Goal: Transaction & Acquisition: Subscribe to service/newsletter

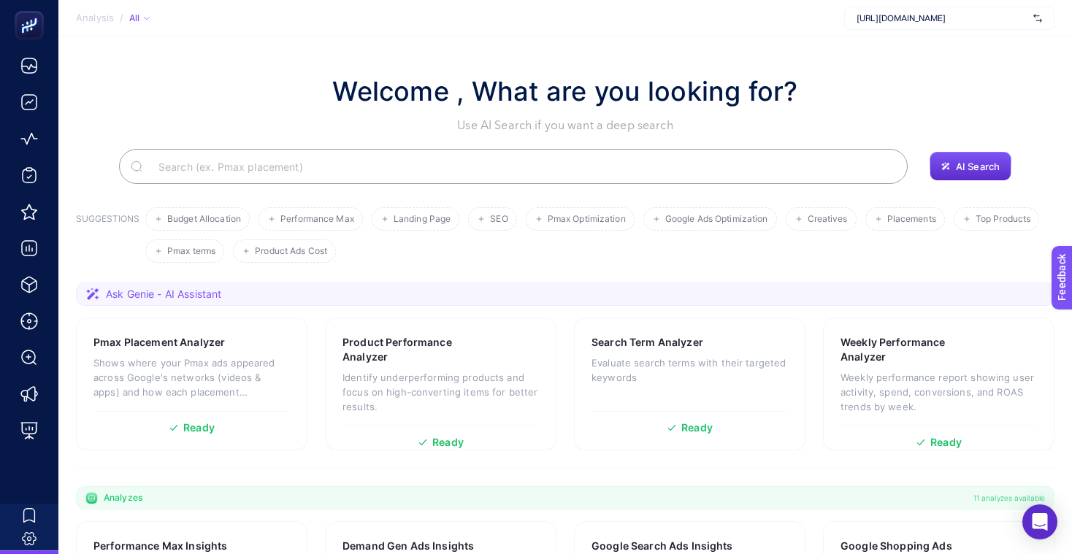
click at [997, 11] on div "[URL][DOMAIN_NAME]" at bounding box center [949, 18] width 210 height 23
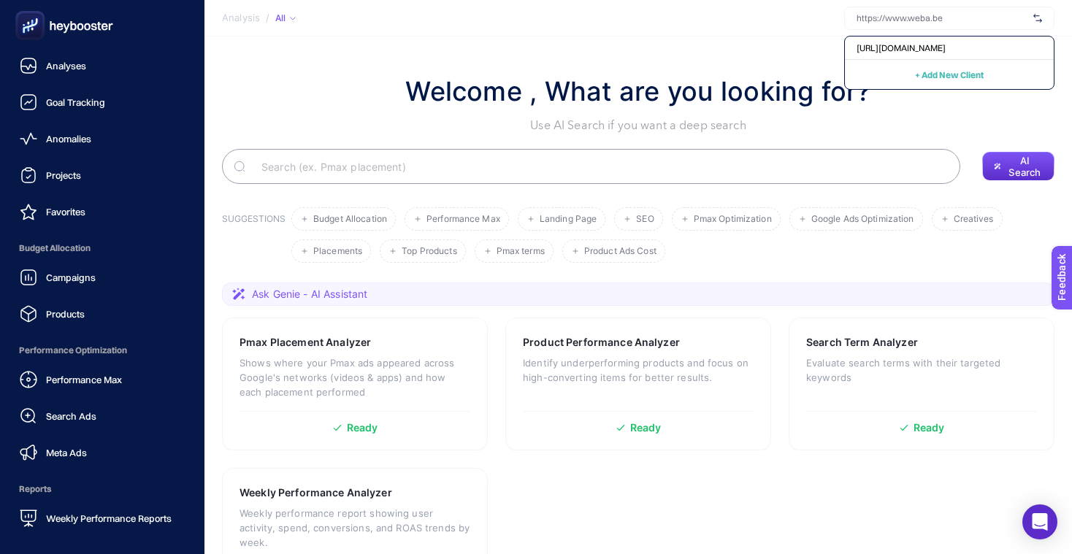
click at [28, 551] on nav "Analyses Goal Tracking Anomalies Projects Favorites Budget Allocation Campaigns…" at bounding box center [102, 302] width 190 height 503
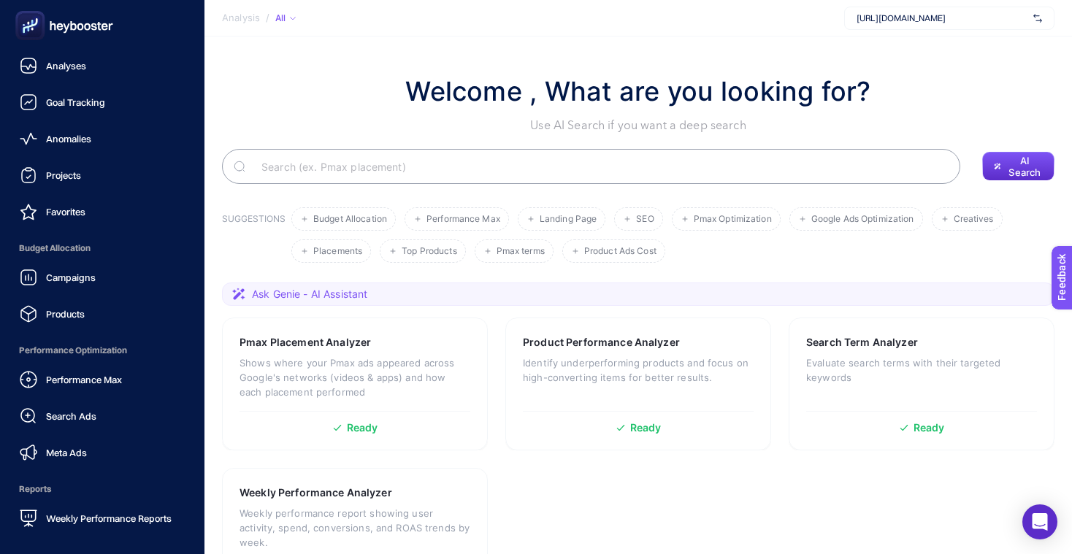
scroll to position [119, 0]
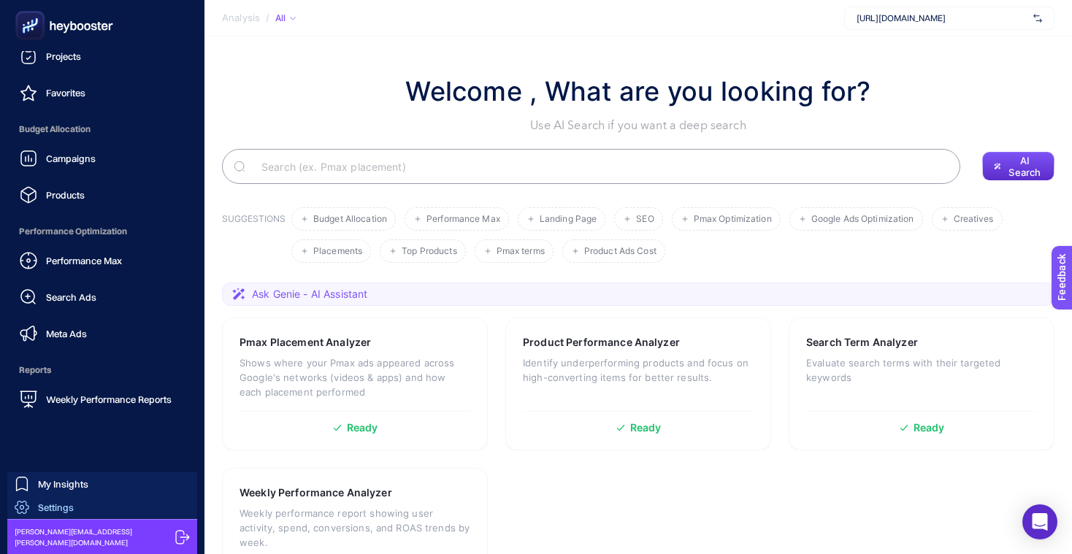
click at [68, 505] on span "Settings" at bounding box center [56, 508] width 36 height 12
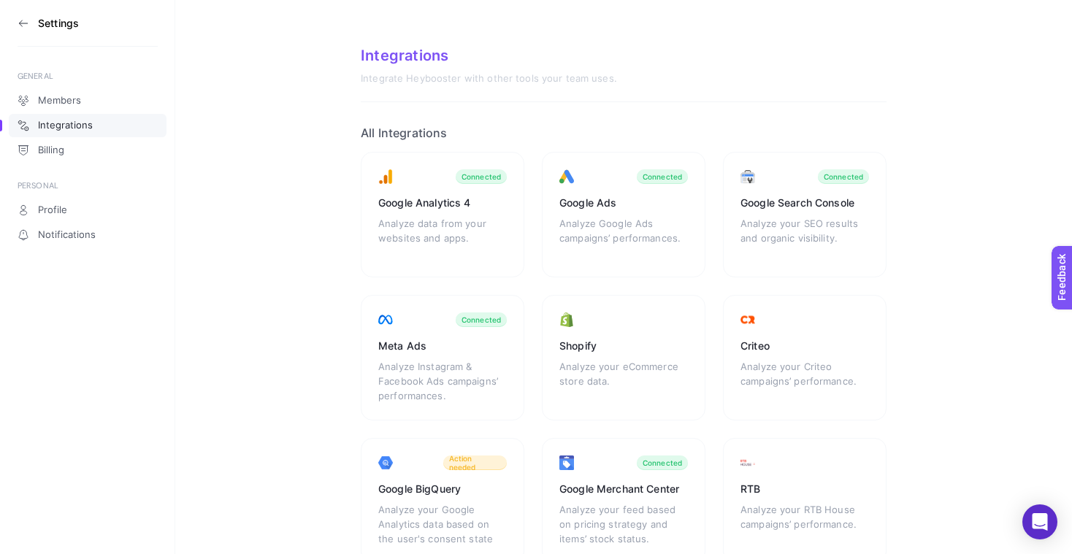
click at [22, 22] on icon at bounding box center [24, 24] width 12 height 12
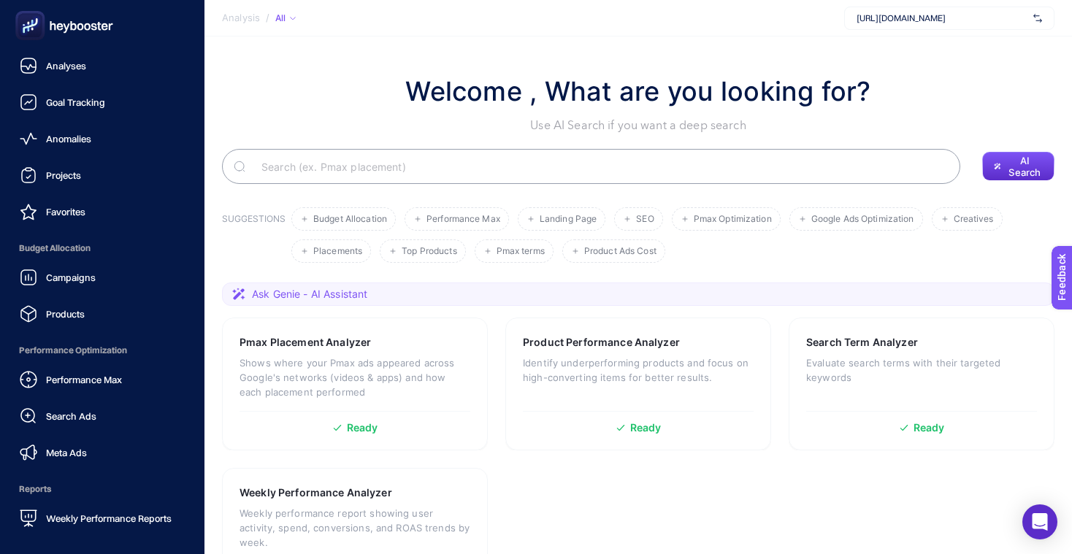
scroll to position [119, 0]
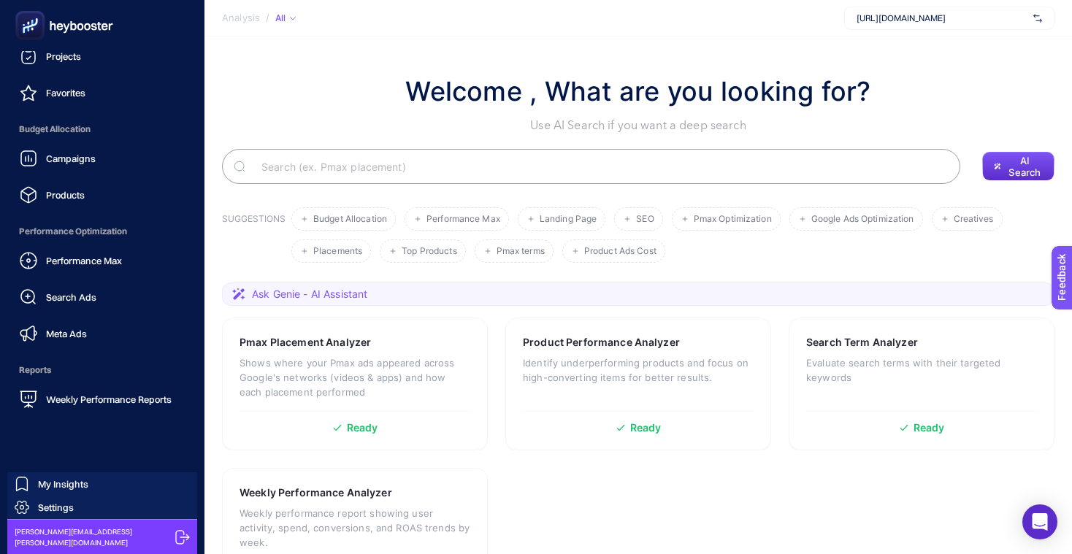
click at [178, 537] on icon at bounding box center [182, 537] width 14 height 14
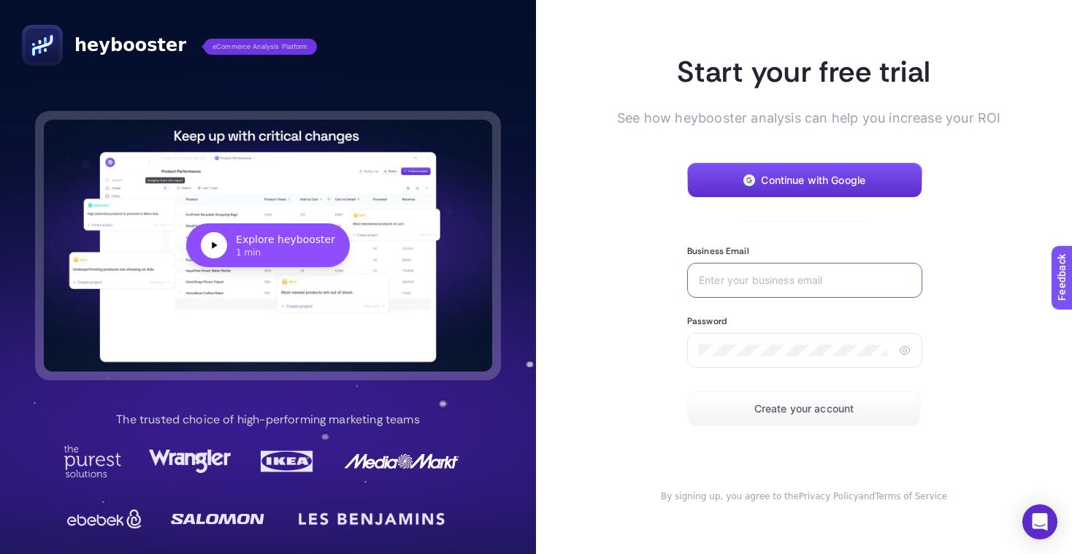
click at [767, 279] on input "Business Email" at bounding box center [802, 281] width 206 height 12
type input "[EMAIL_ADDRESS][PERSON_NAME][DOMAIN_NAME]"
click at [746, 334] on div at bounding box center [804, 350] width 235 height 35
click at [724, 342] on div at bounding box center [804, 350] width 235 height 35
click at [893, 350] on div at bounding box center [893, 350] width 0 height 0
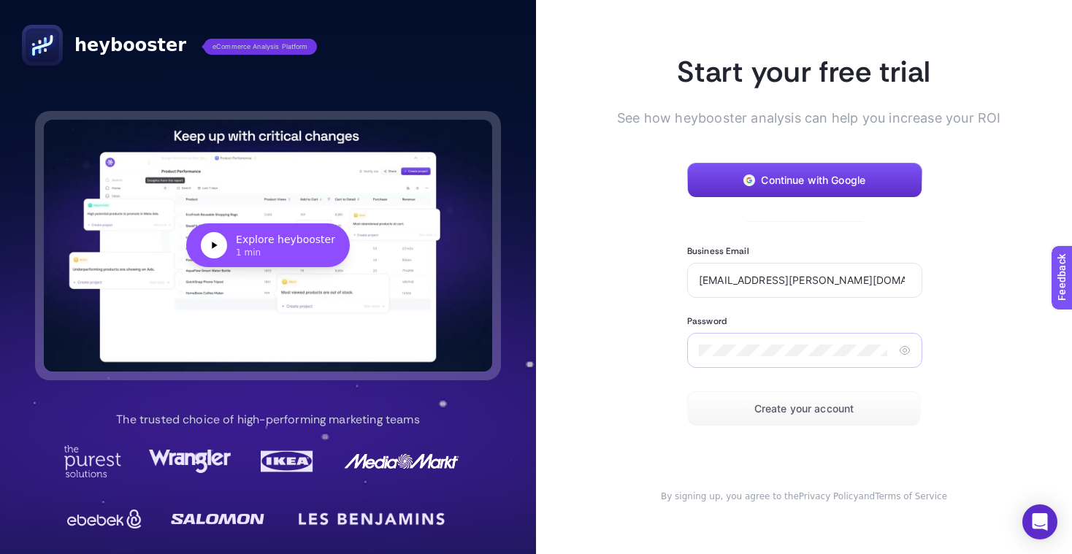
click at [906, 348] on icon at bounding box center [905, 351] width 12 height 12
click at [988, 296] on article "Start your free trial See how heybooster analysis can help you increase your RO…" at bounding box center [804, 277] width 536 height 554
click at [825, 406] on span "Create your account" at bounding box center [804, 409] width 100 height 12
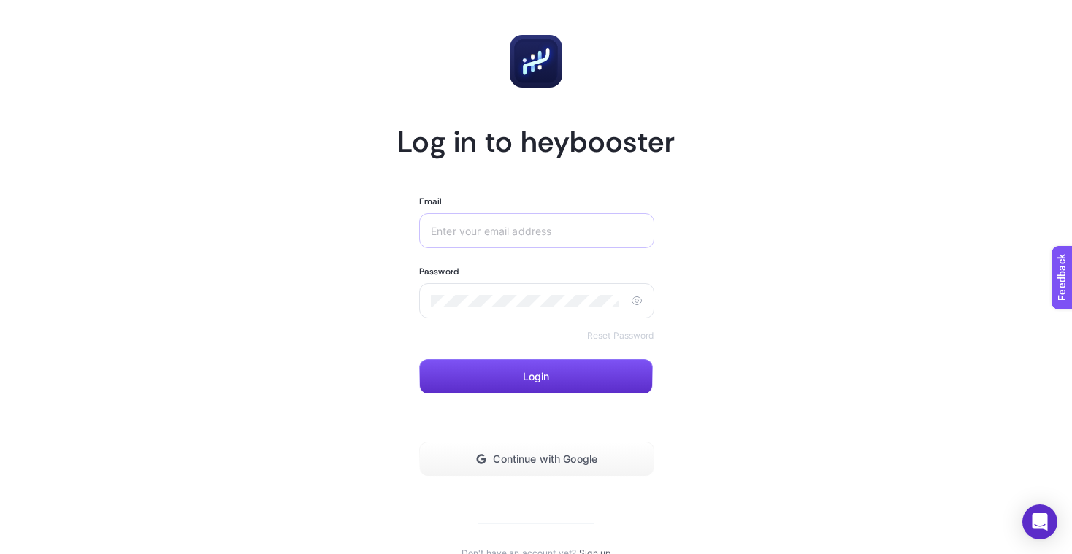
click at [505, 221] on div at bounding box center [536, 230] width 235 height 35
click at [546, 227] on input "Email" at bounding box center [534, 231] width 206 height 12
type input "[EMAIL_ADDRESS][PERSON_NAME][DOMAIN_NAME]"
click at [525, 360] on button "Login" at bounding box center [536, 376] width 234 height 35
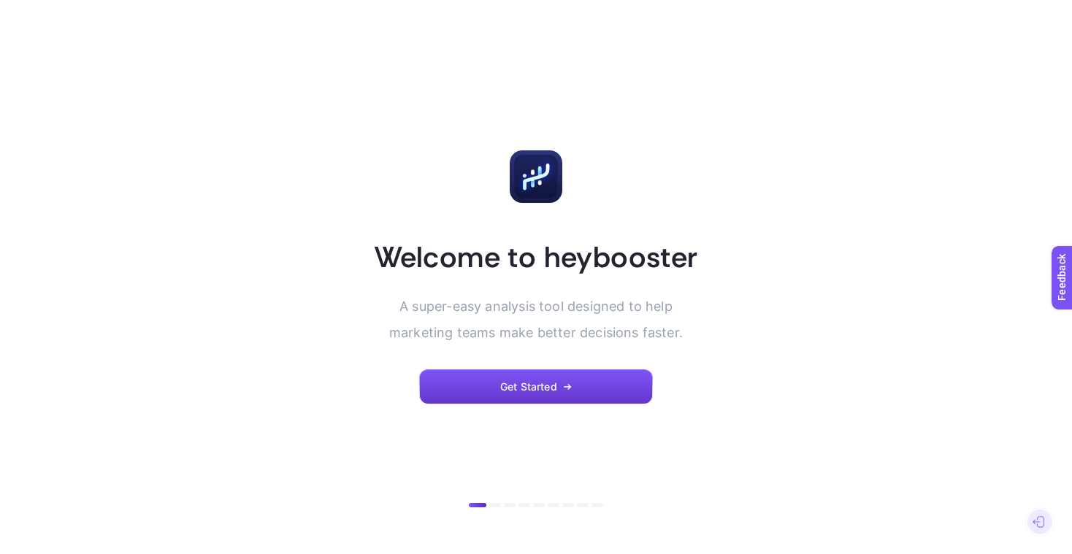
click at [525, 376] on button "Get Started" at bounding box center [536, 386] width 234 height 35
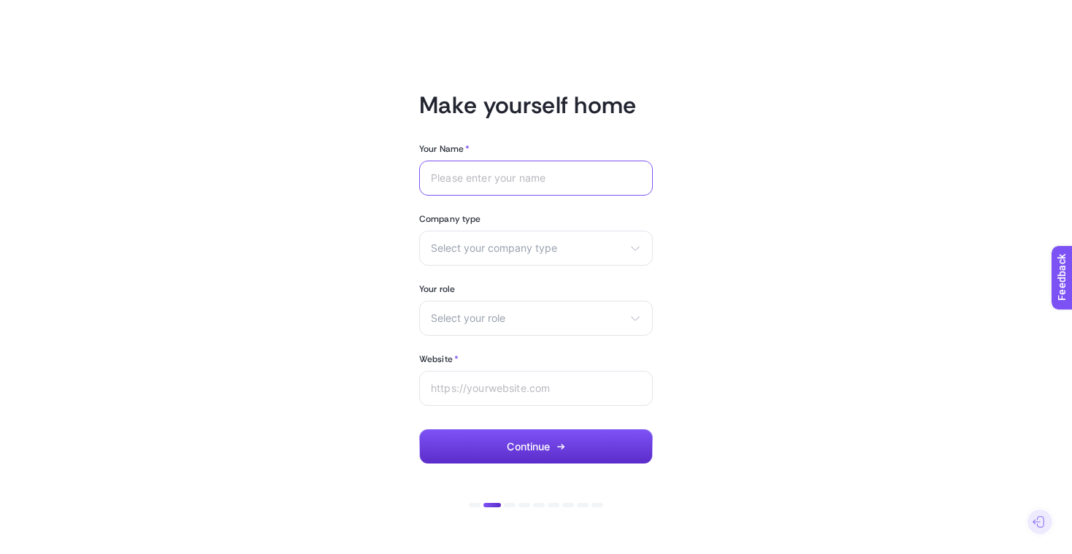
click at [497, 181] on input "Your Name *" at bounding box center [536, 178] width 210 height 12
type input "I"
type input "[PERSON_NAME]"
click at [501, 245] on span "Select your company type" at bounding box center [527, 248] width 193 height 12
click at [484, 286] on span "eCommerce" at bounding box center [461, 283] width 58 height 12
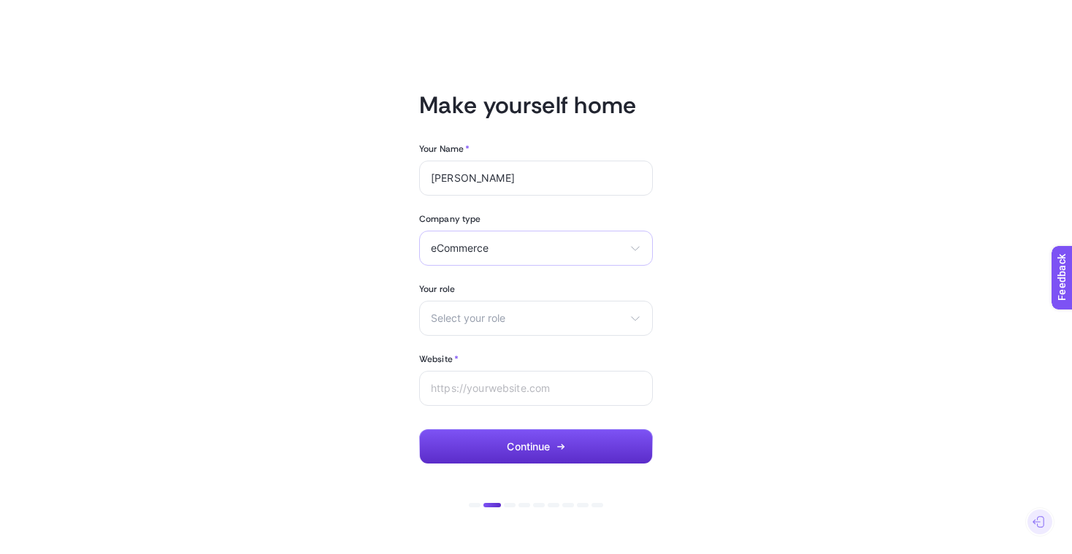
click at [490, 256] on div "eCommerce eCommerce Agency Other" at bounding box center [536, 248] width 234 height 35
click at [467, 301] on span "Agency" at bounding box center [450, 307] width 37 height 12
click at [458, 320] on span "Select your role" at bounding box center [527, 319] width 193 height 12
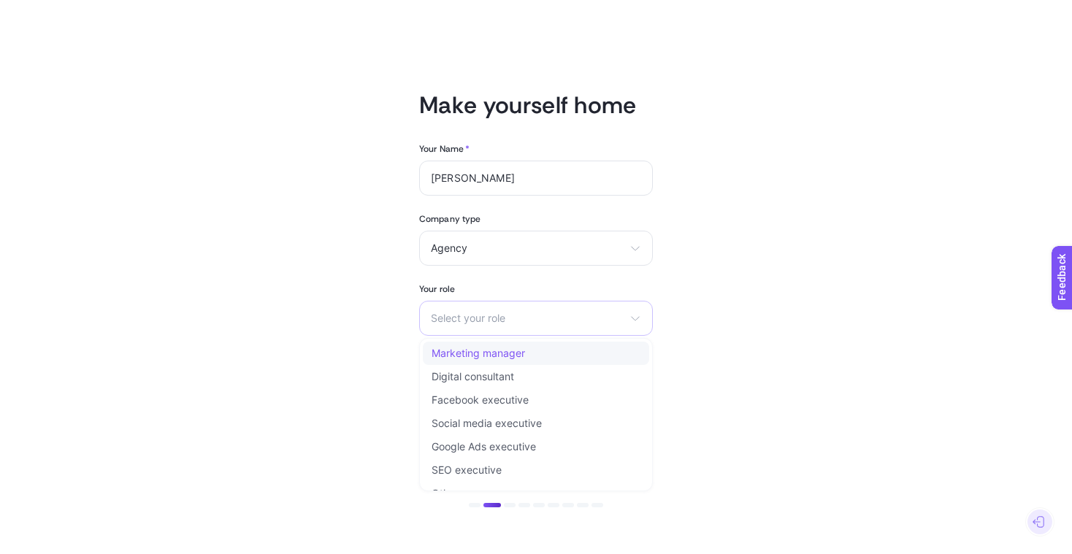
click at [454, 353] on span "Marketing manager" at bounding box center [478, 354] width 93 height 12
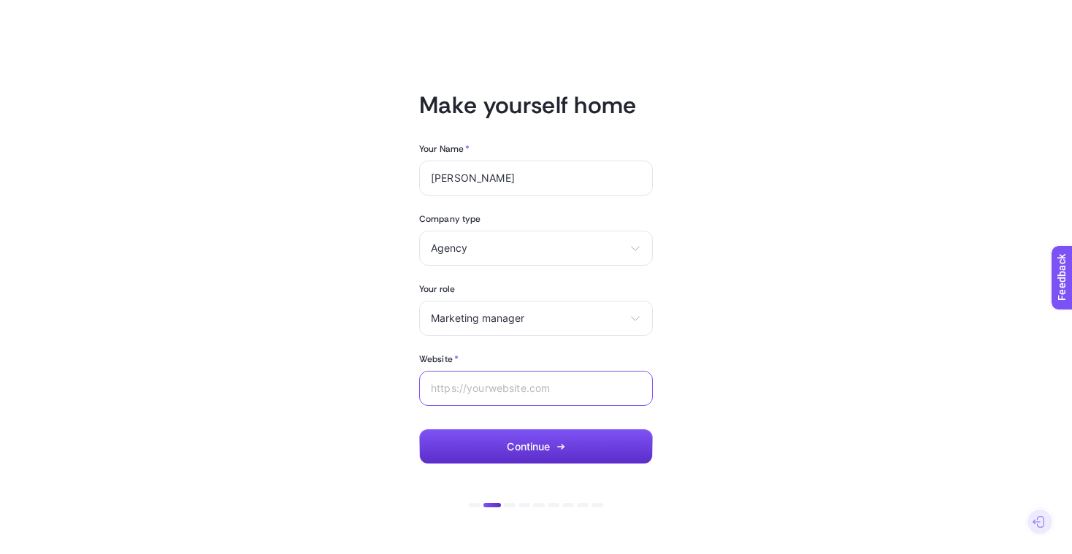
click at [451, 388] on input "Website *" at bounding box center [536, 389] width 210 height 12
type input "b"
click at [461, 376] on div at bounding box center [536, 388] width 234 height 35
paste input "[URL][DOMAIN_NAME]"
type input "[URL][DOMAIN_NAME]"
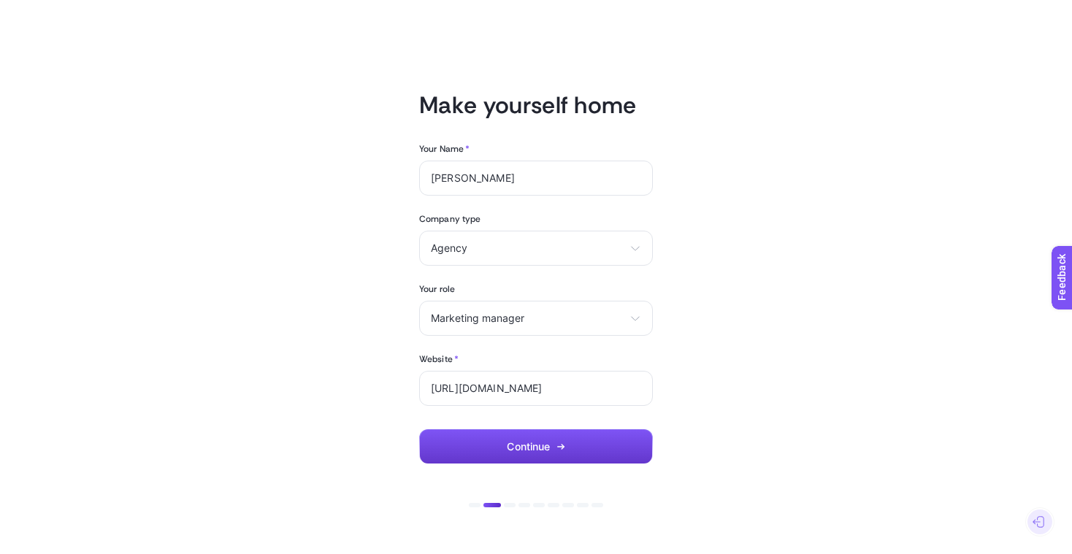
click at [543, 448] on span "Continue" at bounding box center [528, 447] width 43 height 12
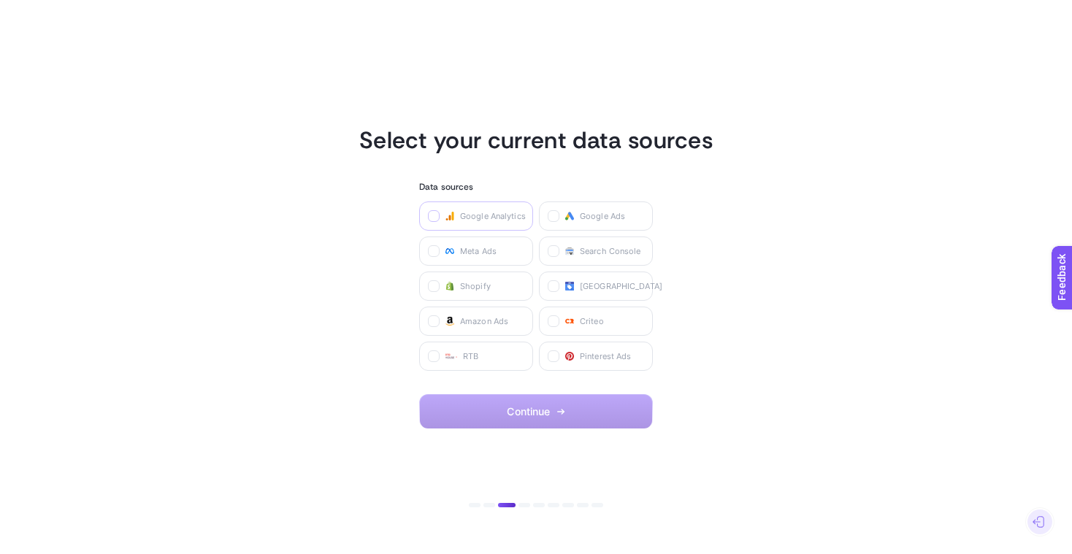
click at [439, 218] on label at bounding box center [434, 216] width 12 height 12
click at [0, 0] on Analytics "checkbox" at bounding box center [0, 0] width 0 height 0
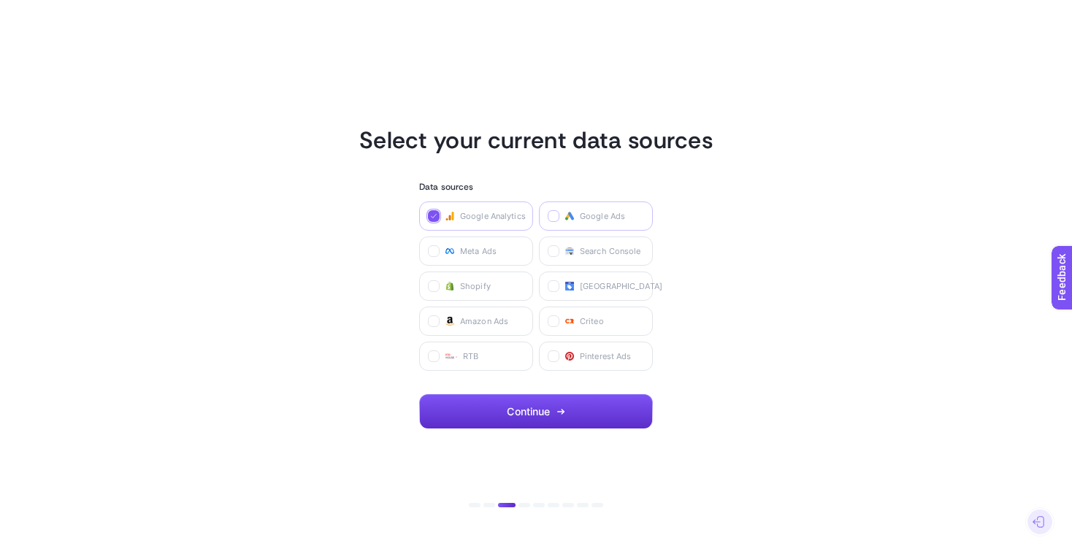
click at [554, 215] on icon at bounding box center [554, 216] width 7 height 7
click at [0, 0] on Ads "checkbox" at bounding box center [0, 0] width 0 height 0
click at [552, 253] on icon at bounding box center [554, 251] width 7 height 7
click at [0, 0] on Console "checkbox" at bounding box center [0, 0] width 0 height 0
click at [550, 283] on label at bounding box center [554, 286] width 12 height 12
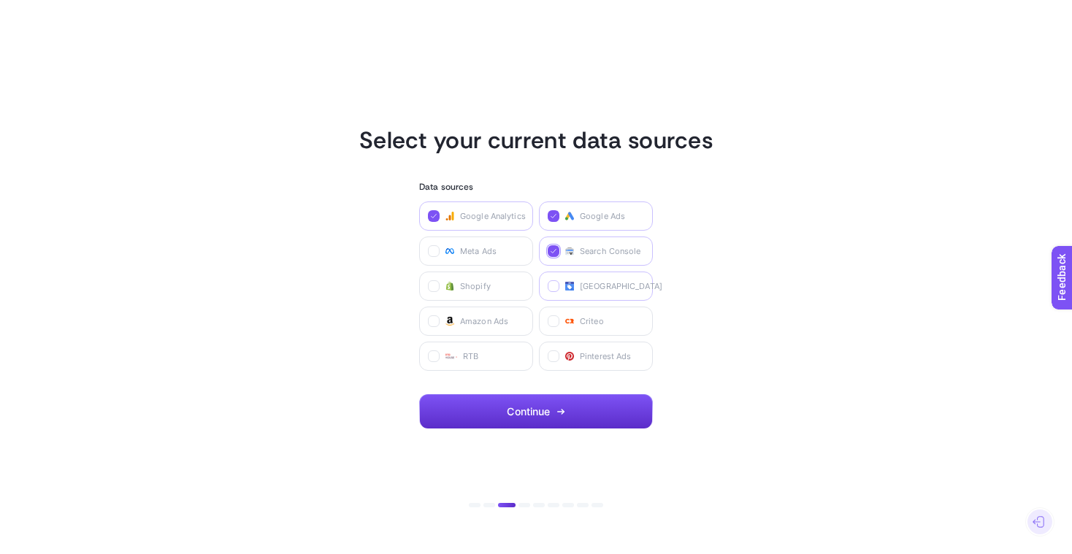
click at [0, 0] on Center "checkbox" at bounding box center [0, 0] width 0 height 0
click at [522, 411] on span "Continue" at bounding box center [528, 412] width 43 height 12
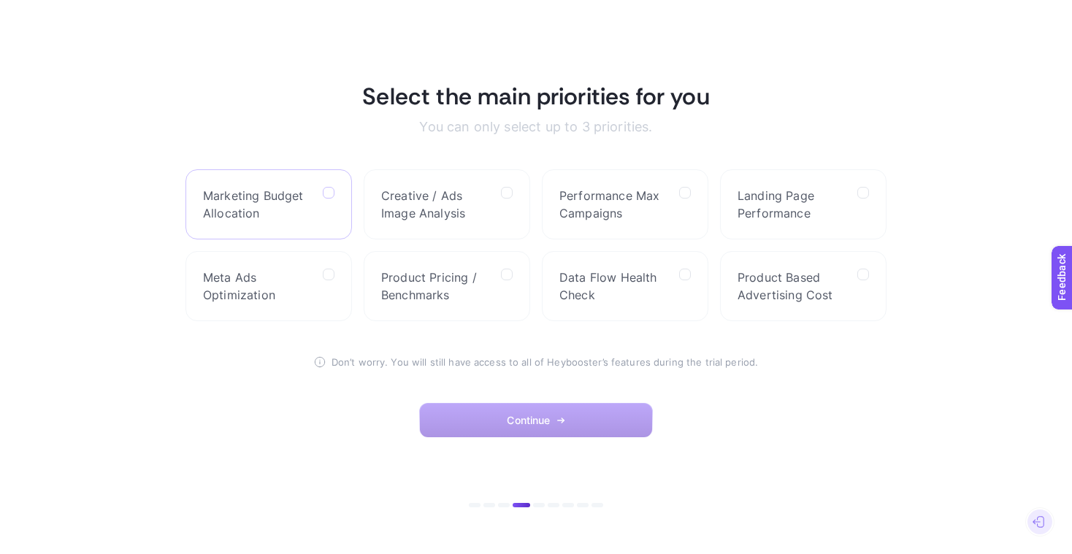
click at [327, 191] on icon at bounding box center [329, 193] width 7 height 7
click at [0, 0] on Allocation "checkbox" at bounding box center [0, 0] width 0 height 0
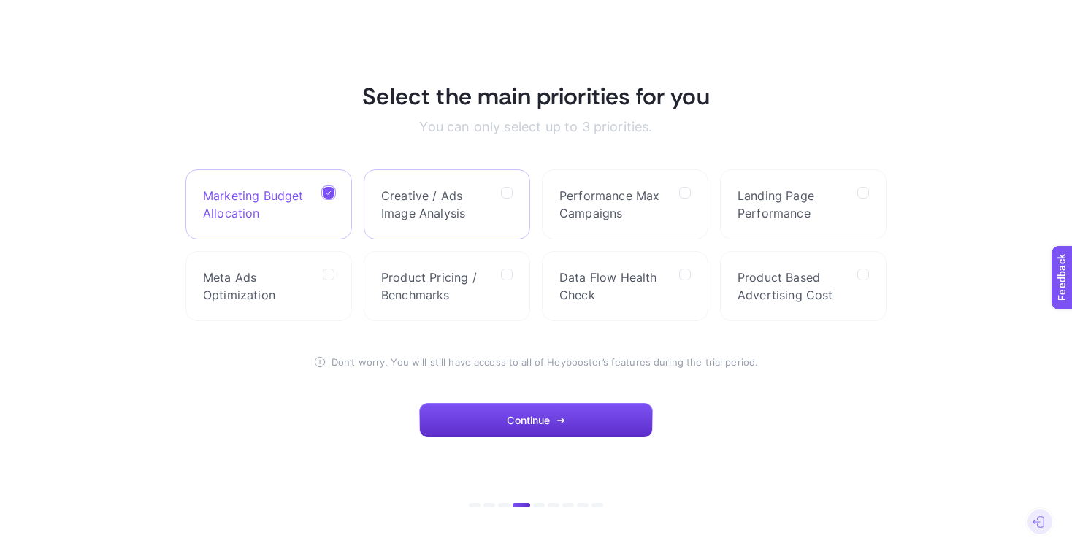
click at [461, 199] on span "Creative / Ads Image Analysis" at bounding box center [435, 204] width 108 height 35
click at [0, 0] on Analysis "checkbox" at bounding box center [0, 0] width 0 height 0
click at [617, 197] on span "Performance Max Campaigns" at bounding box center [613, 204] width 108 height 35
click at [0, 0] on Campaigns "checkbox" at bounding box center [0, 0] width 0 height 0
click at [784, 199] on span "Landing Page Performance" at bounding box center [791, 204] width 108 height 35
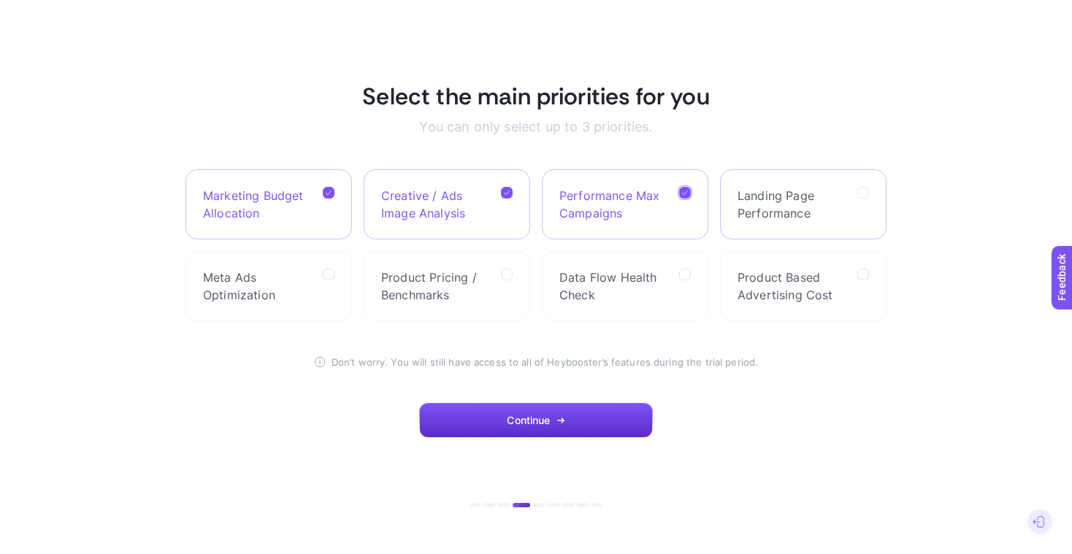
click at [0, 0] on Performance "checkbox" at bounding box center [0, 0] width 0 height 0
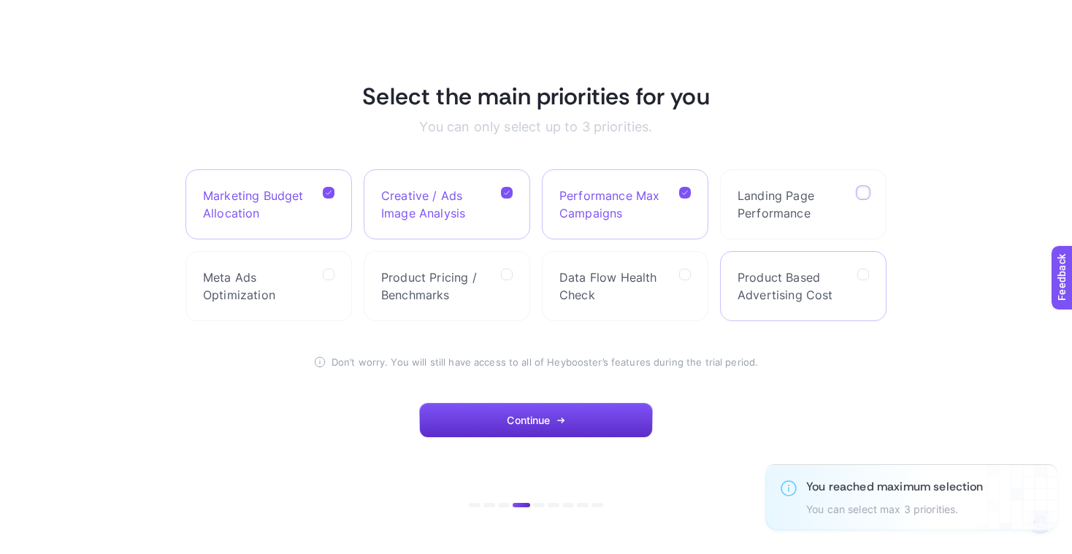
click at [846, 278] on label "Product Based Advertising Cost" at bounding box center [803, 286] width 166 height 70
click at [0, 0] on Cost "checkbox" at bounding box center [0, 0] width 0 height 0
click at [846, 278] on label "Product Based Advertising Cost" at bounding box center [803, 286] width 166 height 70
click at [0, 0] on Cost "checkbox" at bounding box center [0, 0] width 0 height 0
click at [613, 283] on span "Data Flow Health Check" at bounding box center [613, 286] width 108 height 35
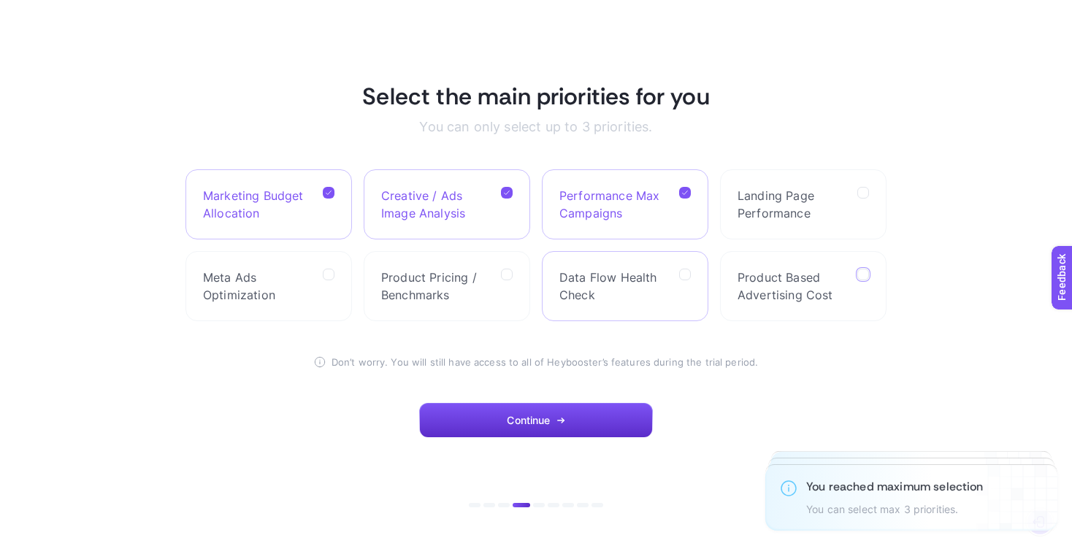
click at [0, 0] on Check "checkbox" at bounding box center [0, 0] width 0 height 0
click at [508, 189] on icon at bounding box center [506, 192] width 7 height 7
click at [0, 0] on Analysis "checkbox" at bounding box center [0, 0] width 0 height 0
click at [664, 275] on span "Data Flow Health Check" at bounding box center [613, 286] width 108 height 35
click at [0, 0] on Check "checkbox" at bounding box center [0, 0] width 0 height 0
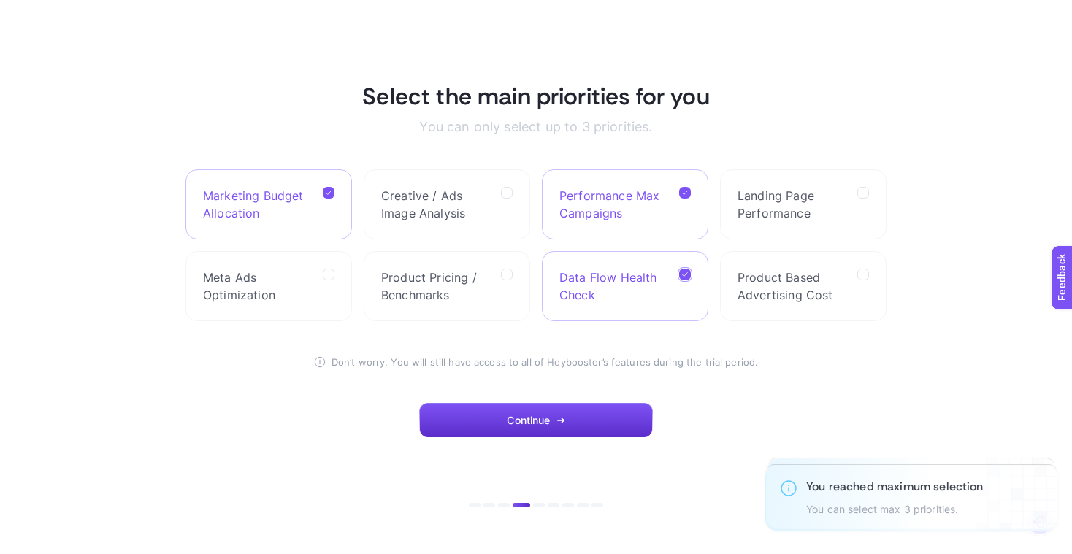
click at [325, 190] on icon at bounding box center [328, 192] width 7 height 7
click at [0, 0] on Allocation "checkbox" at bounding box center [0, 0] width 0 height 0
click at [450, 285] on span "Product Pricing / Benchmarks" at bounding box center [435, 286] width 108 height 35
click at [0, 0] on Benchmarks "checkbox" at bounding box center [0, 0] width 0 height 0
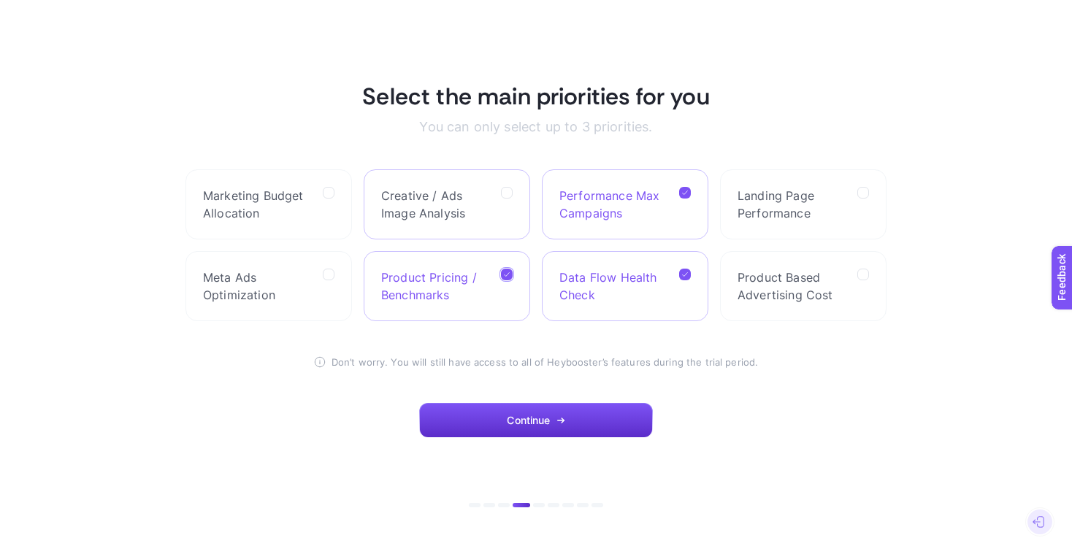
click at [437, 201] on span "Creative / Ads Image Analysis" at bounding box center [435, 204] width 108 height 35
click at [0, 0] on Analysis "checkbox" at bounding box center [0, 0] width 0 height 0
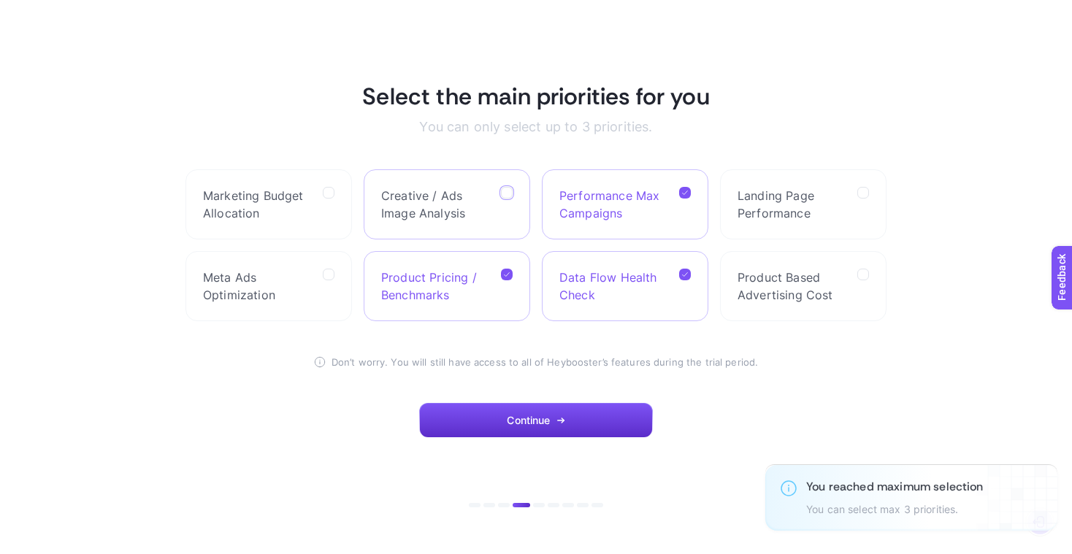
click at [513, 193] on label "Creative / Ads Image Analysis" at bounding box center [447, 204] width 166 height 70
click at [0, 0] on Analysis "checkbox" at bounding box center [0, 0] width 0 height 0
click at [686, 190] on icon at bounding box center [684, 192] width 7 height 7
click at [0, 0] on Campaigns "checkbox" at bounding box center [0, 0] width 0 height 0
click at [407, 205] on span "Creative / Ads Image Analysis" at bounding box center [435, 204] width 108 height 35
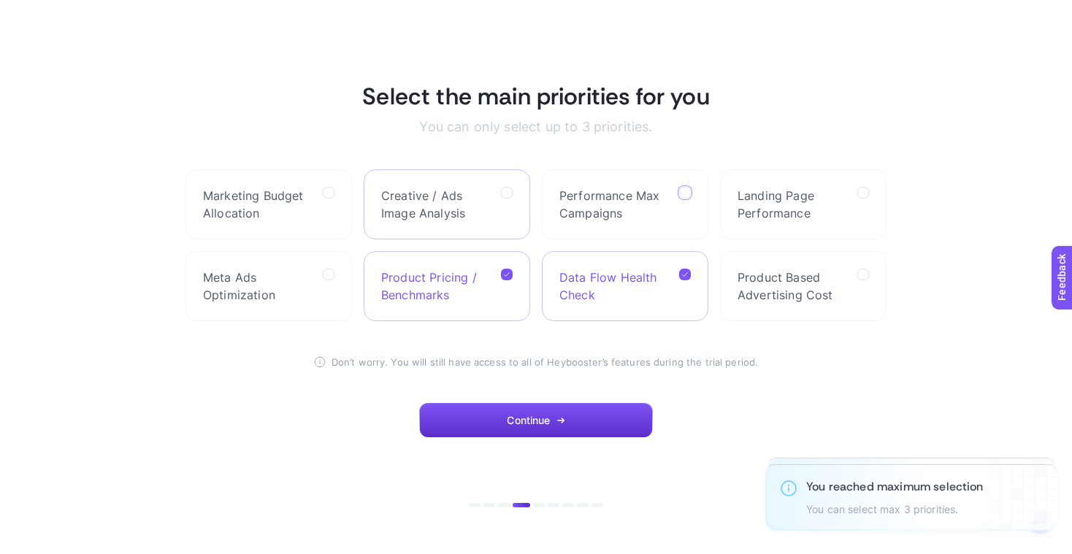
click at [0, 0] on Analysis "checkbox" at bounding box center [0, 0] width 0 height 0
click at [534, 423] on span "Continue" at bounding box center [528, 421] width 43 height 12
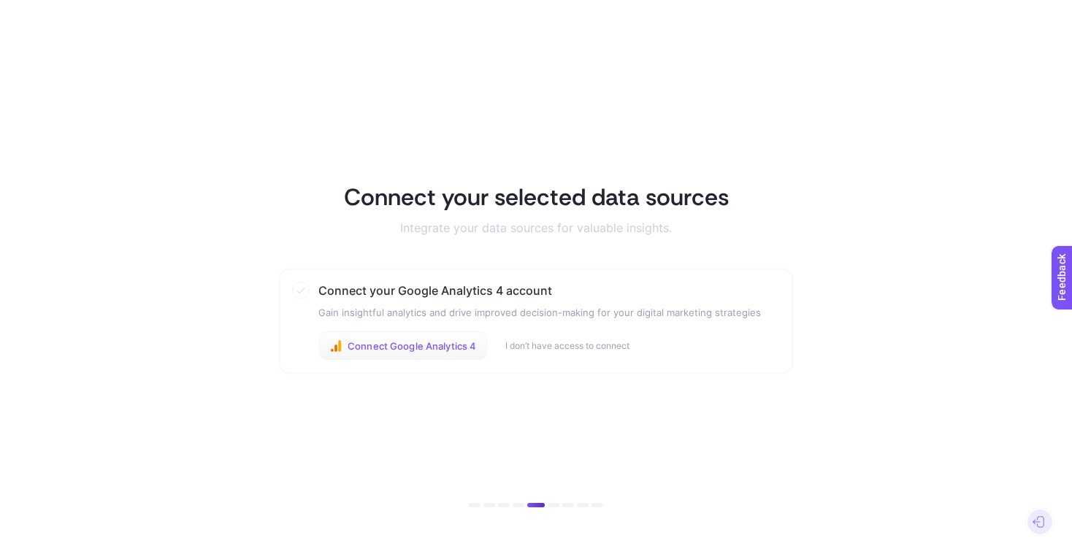
click at [451, 350] on span "Connect Google Analytics 4" at bounding box center [412, 346] width 129 height 12
